Goal: Task Accomplishment & Management: Complete application form

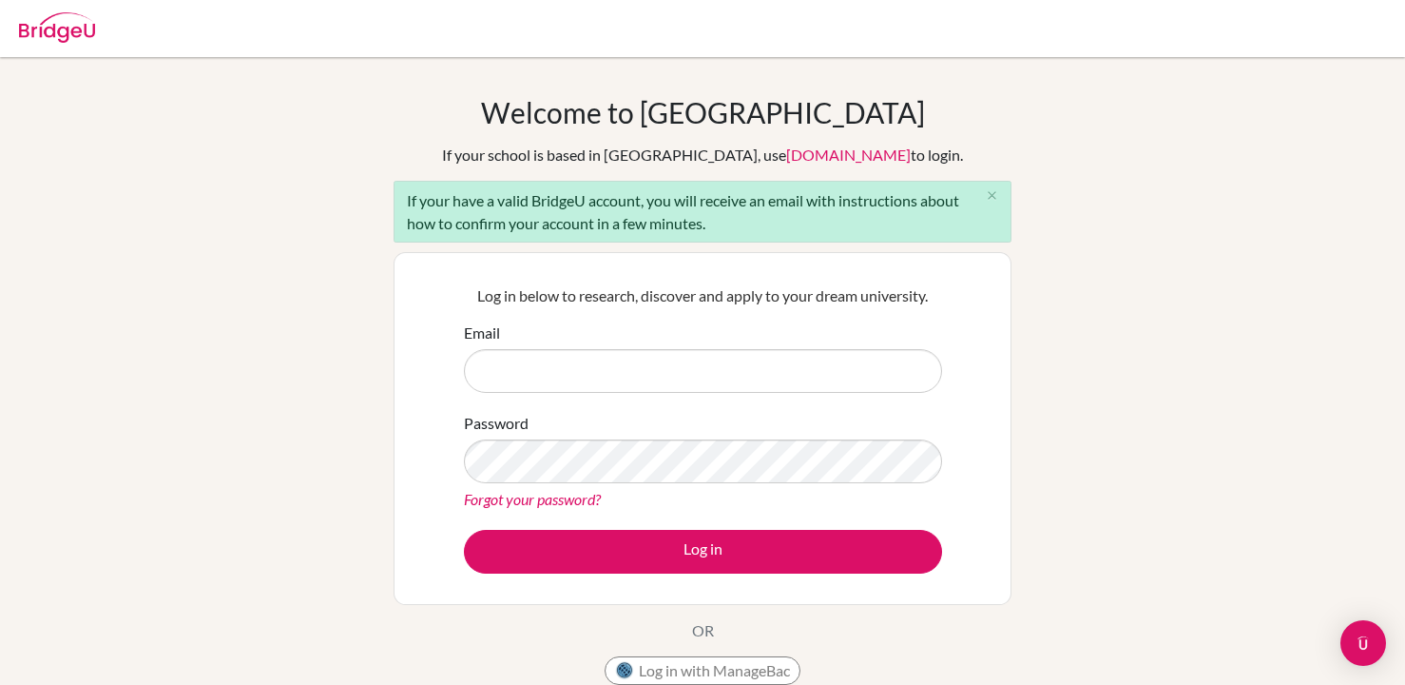
type input "[EMAIL_ADDRESS][DOMAIN_NAME]"
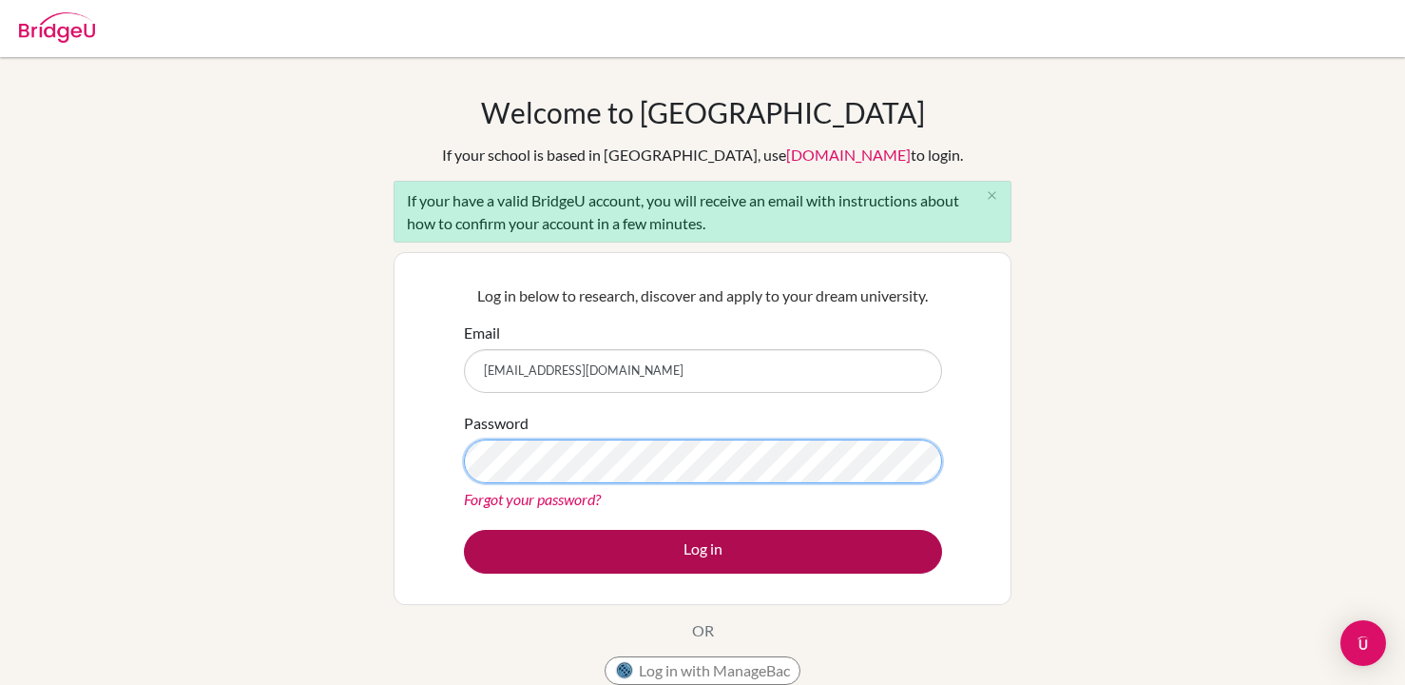
click at [464, 530] on button "Log in" at bounding box center [703, 552] width 478 height 44
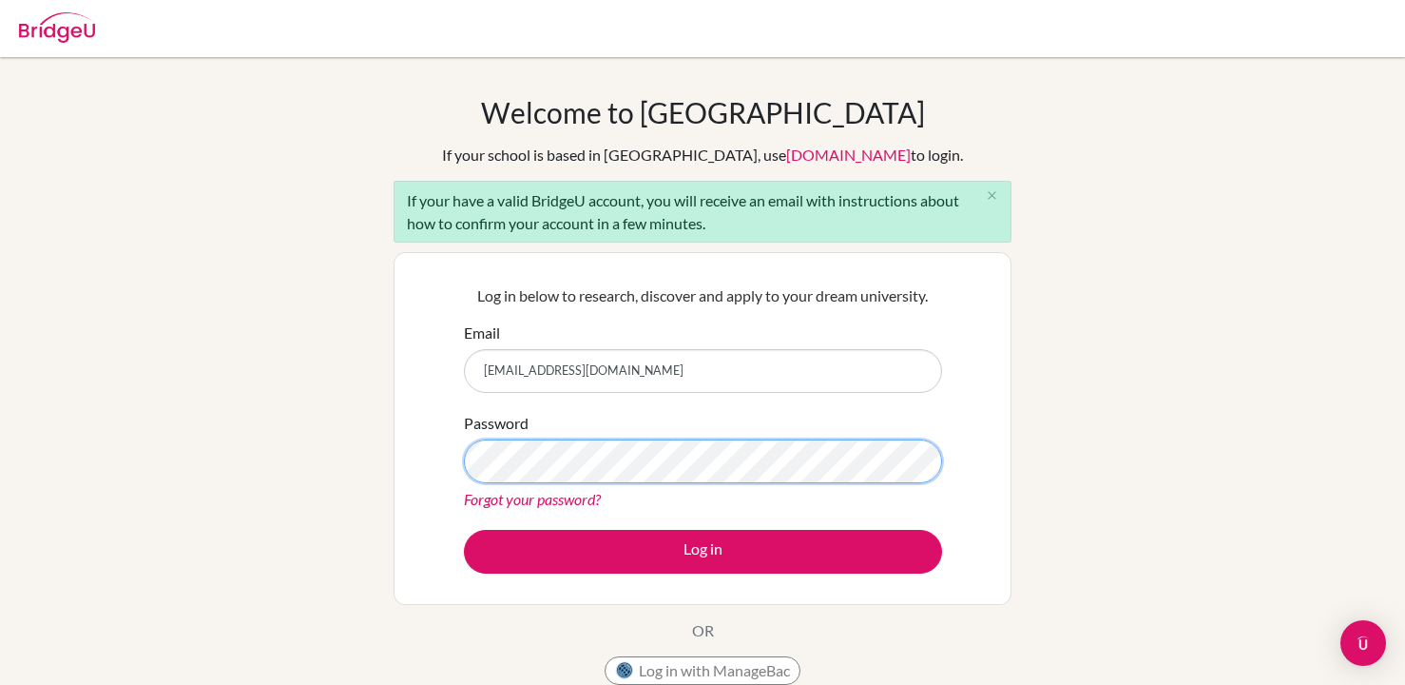
click at [464, 530] on button "Log in" at bounding box center [703, 552] width 478 height 44
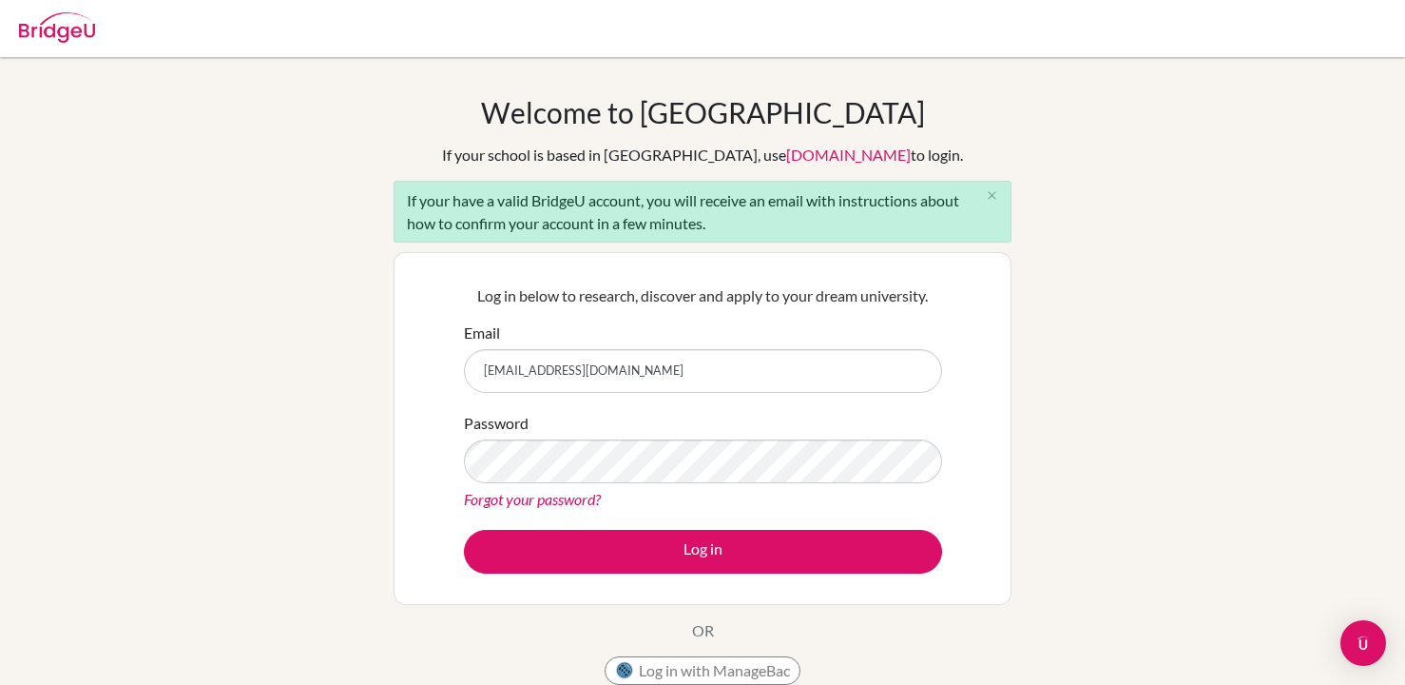
click at [593, 573] on div "Log in below to research, discover and apply to your dream university. Email 04…" at bounding box center [703, 428] width 502 height 313
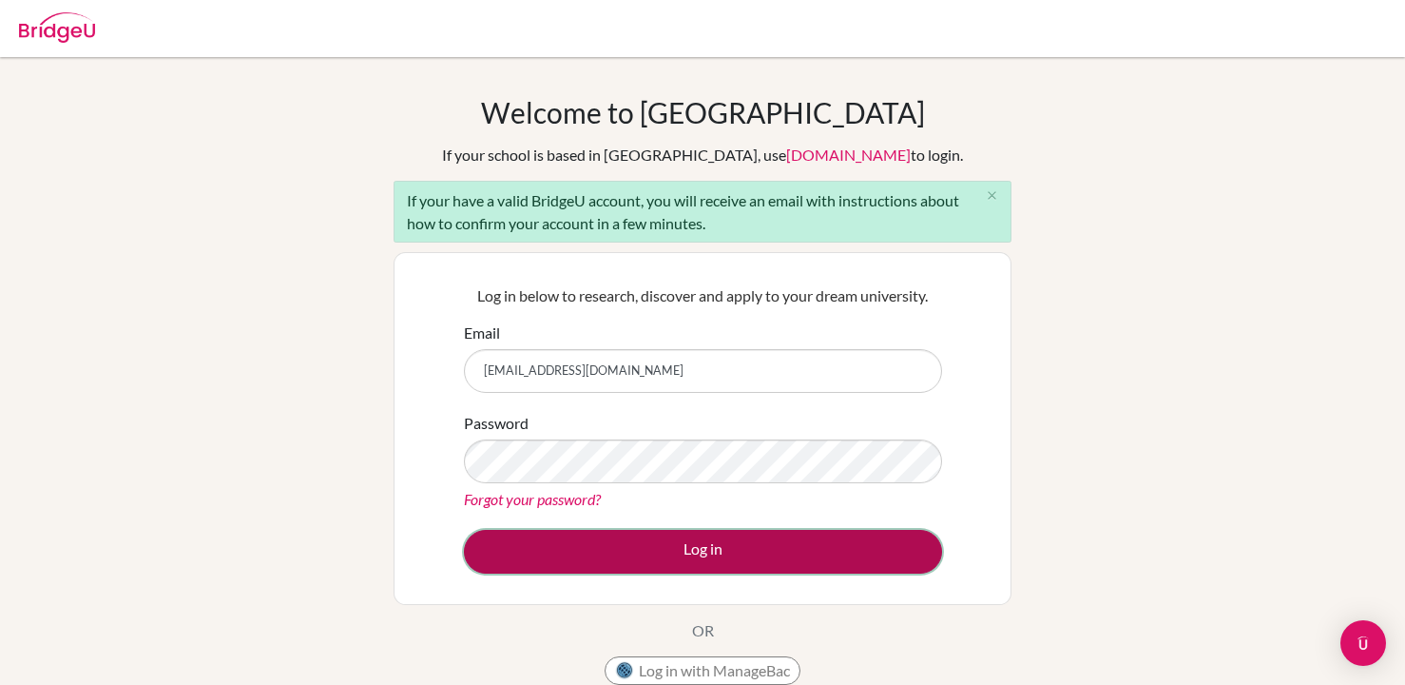
click at [592, 557] on button "Log in" at bounding box center [703, 552] width 478 height 44
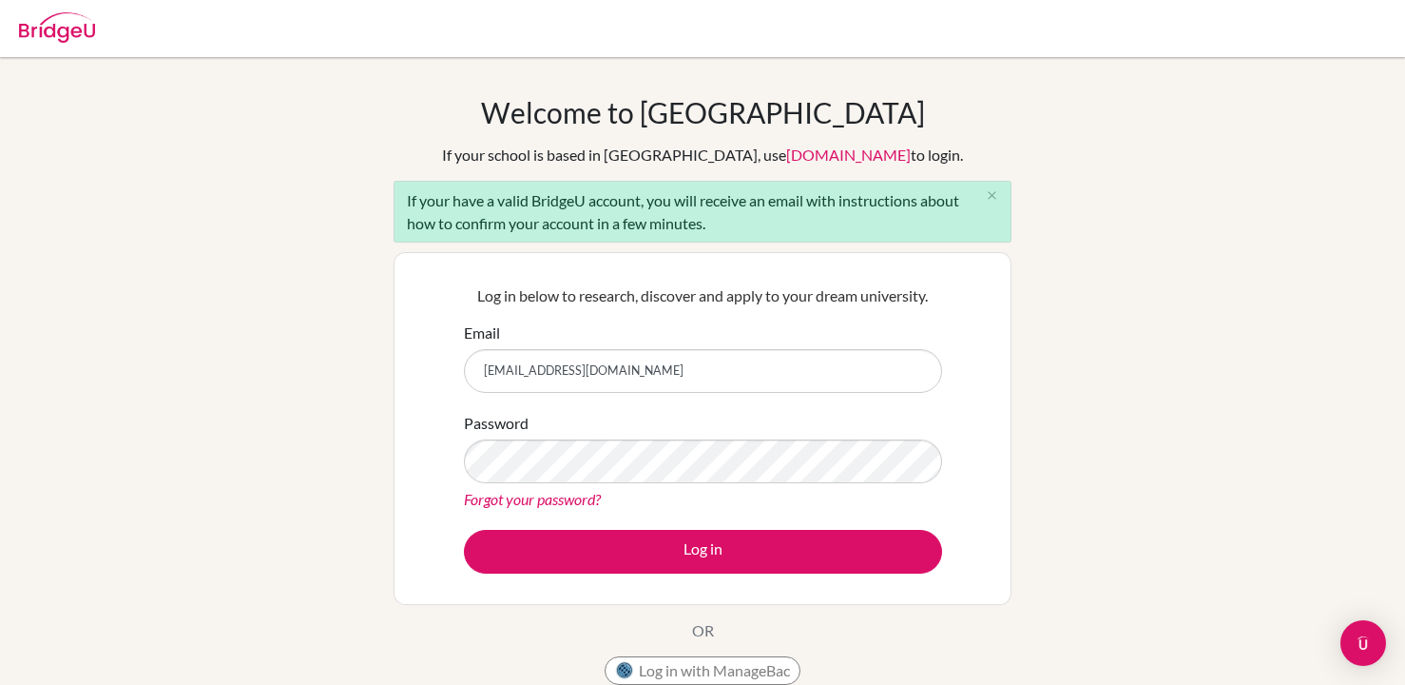
click at [590, 575] on div "Log in below to research, discover and apply to your dream university. Email 04…" at bounding box center [703, 428] width 502 height 313
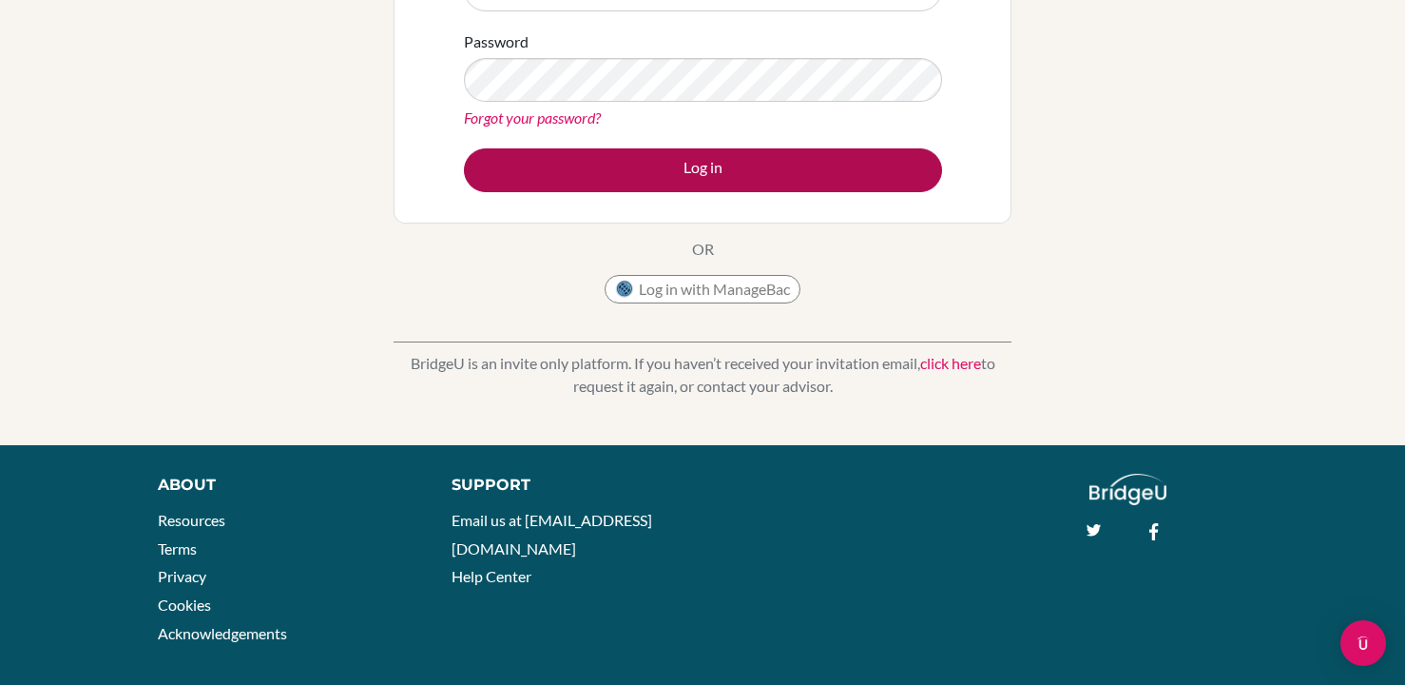
scroll to position [329, 0]
